Goal: Task Accomplishment & Management: Manage account settings

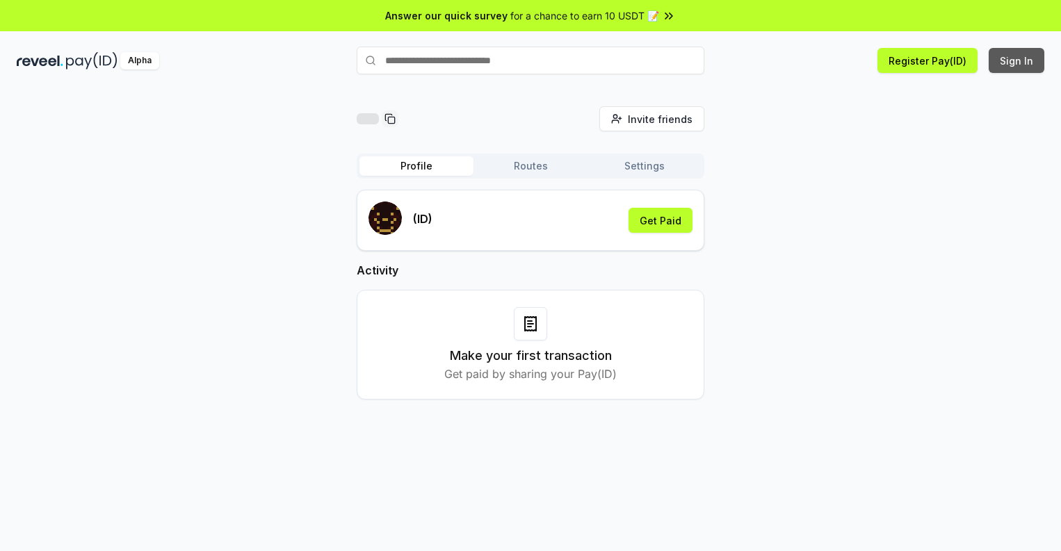
click at [1017, 60] on button "Sign In" at bounding box center [1017, 60] width 56 height 25
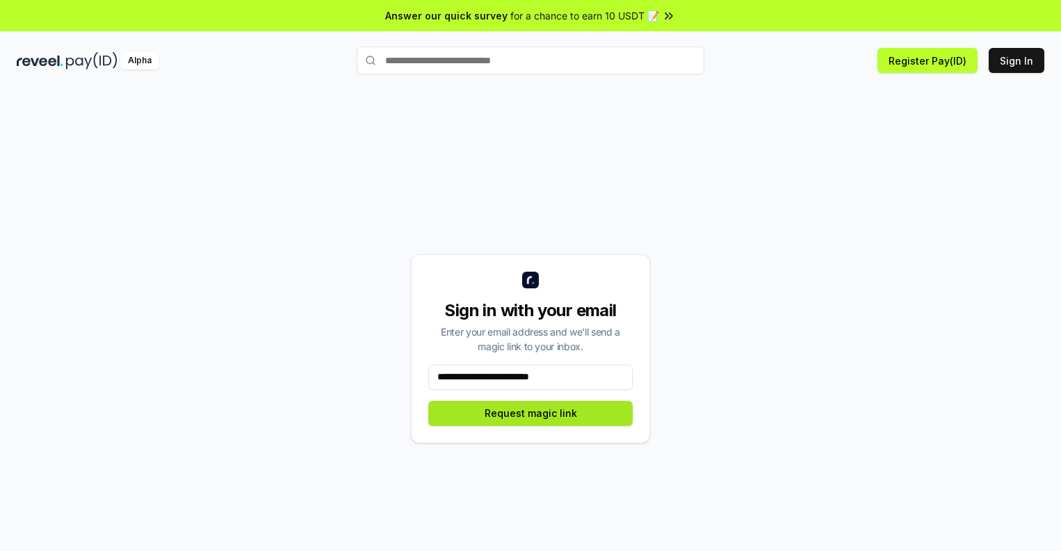
type input "**********"
click at [530, 413] on button "Request magic link" at bounding box center [530, 413] width 204 height 25
